Goal: Task Accomplishment & Management: Manage account settings

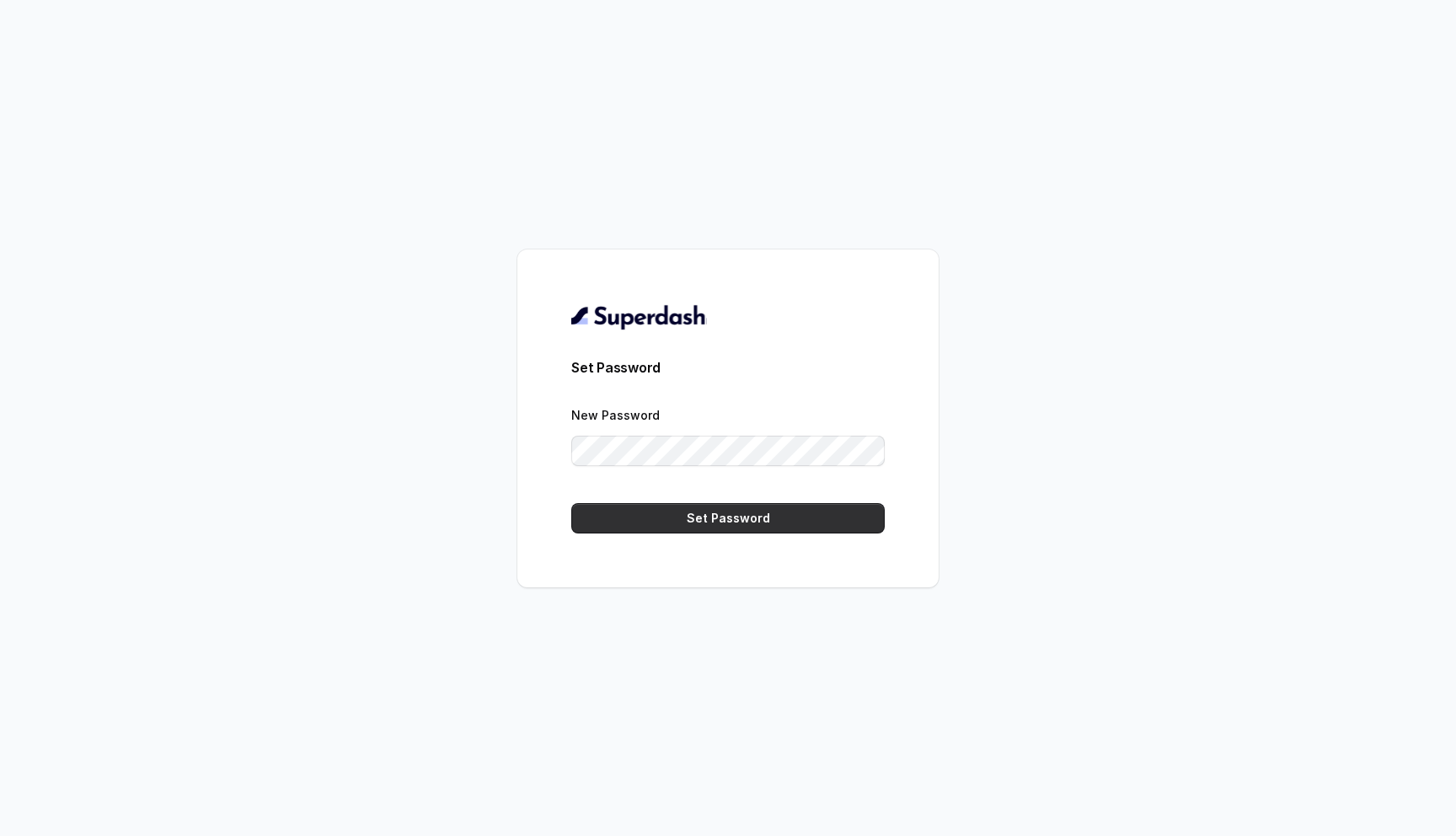
click at [719, 520] on button "Set Password" at bounding box center [728, 518] width 314 height 30
click at [700, 526] on button "Set Password" at bounding box center [728, 518] width 314 height 30
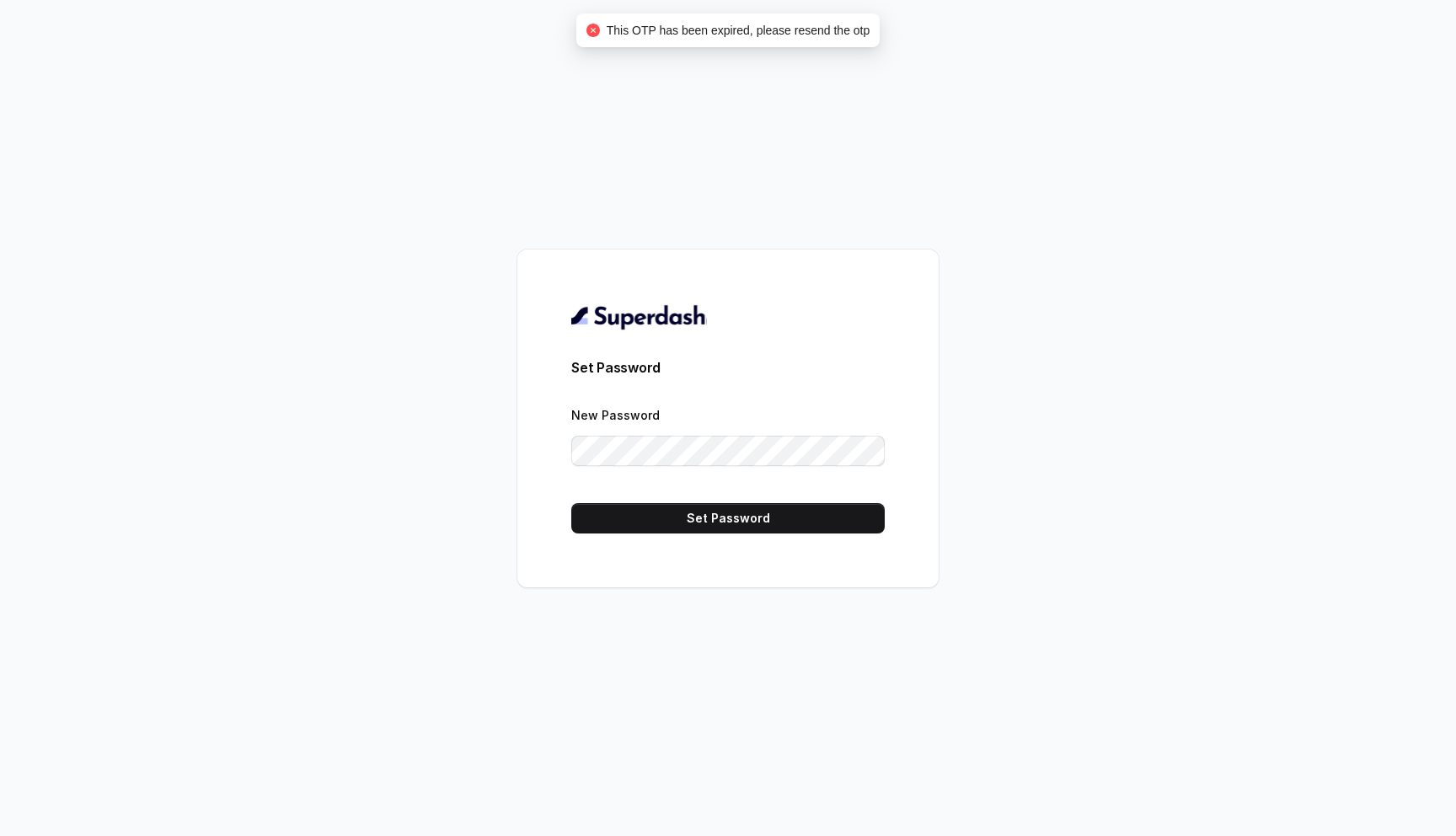
click at [899, 135] on div "Set Password New Password Set Password" at bounding box center [728, 418] width 1456 height 836
click at [695, 498] on form "Set Password New Password Set Password" at bounding box center [728, 445] width 314 height 176
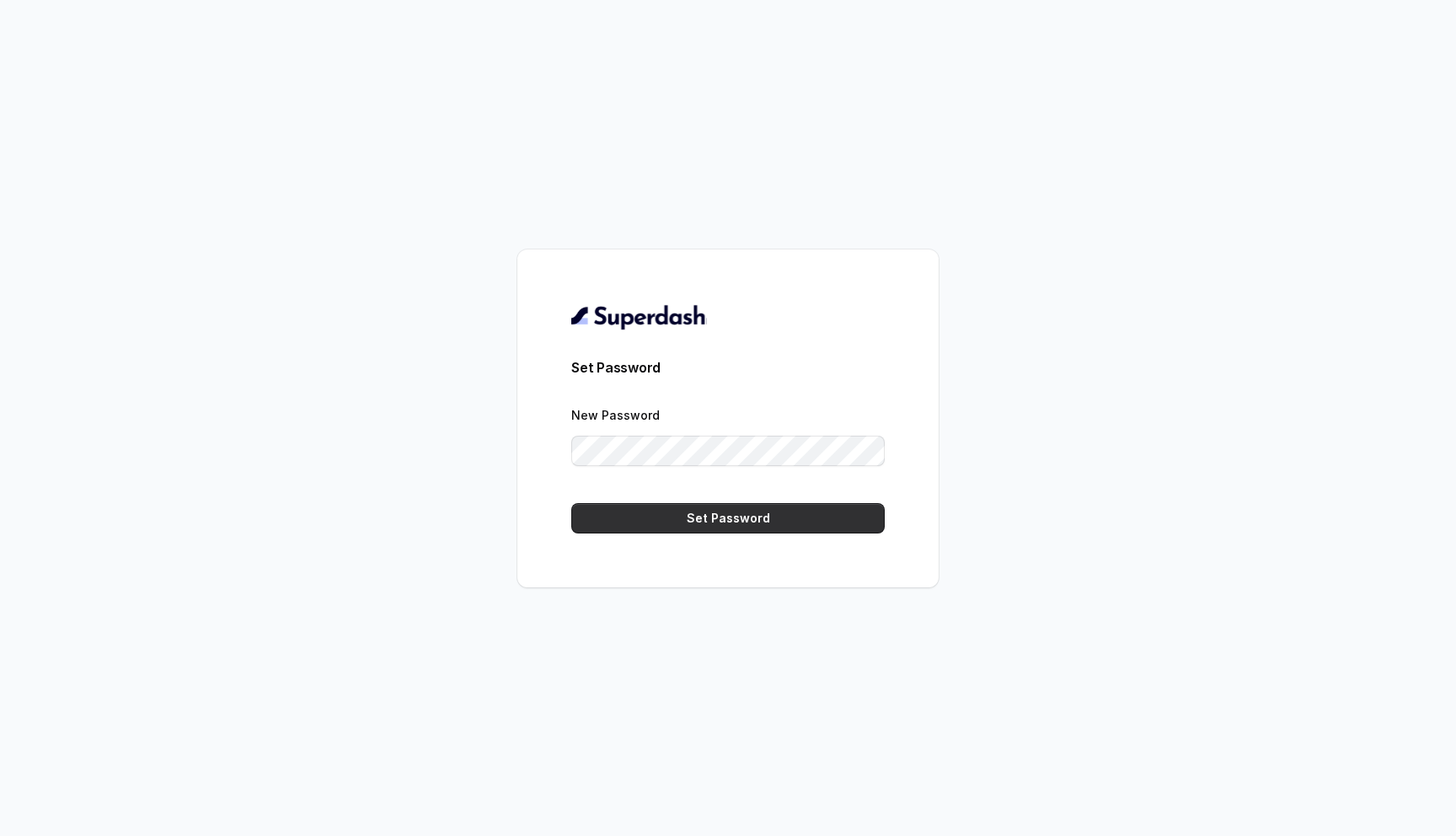
click at [695, 510] on button "Set Password" at bounding box center [728, 518] width 314 height 30
click at [715, 515] on button "Set Password" at bounding box center [728, 518] width 314 height 30
